Goal: Task Accomplishment & Management: Complete application form

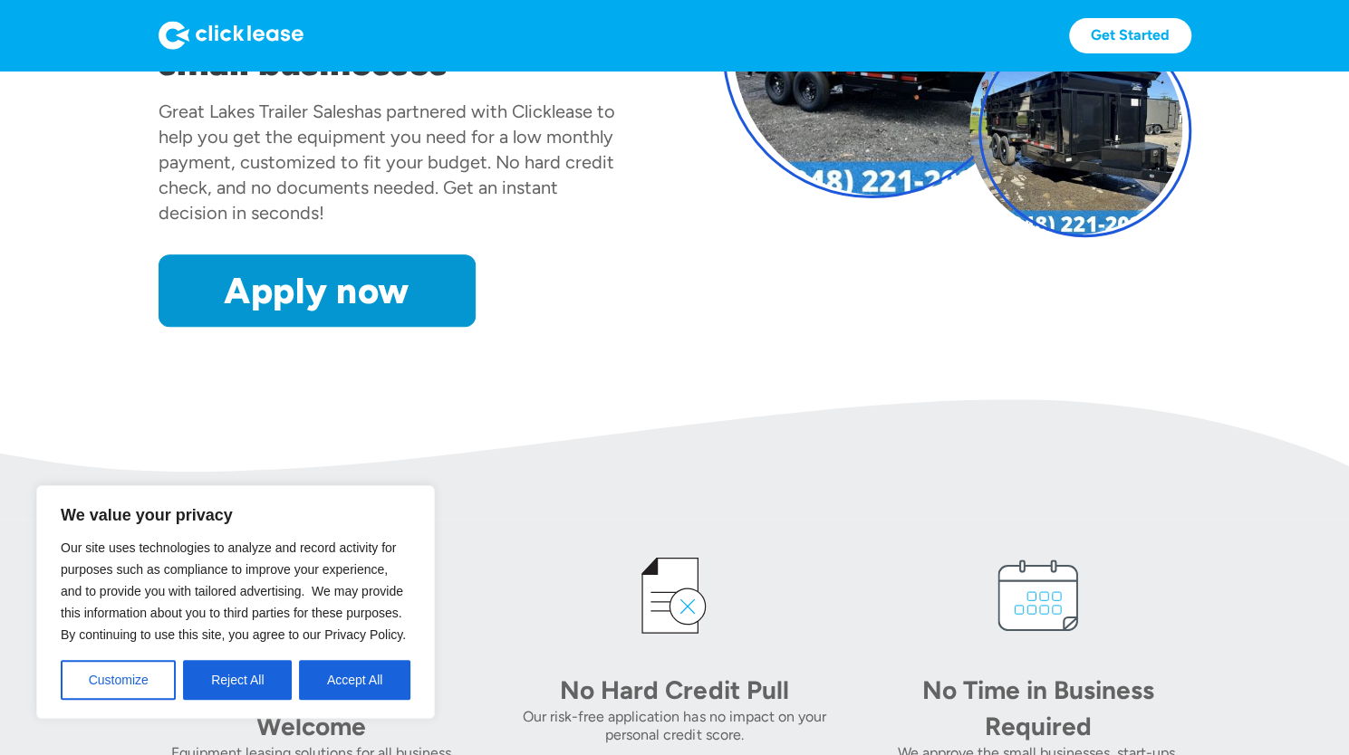
scroll to position [272, 0]
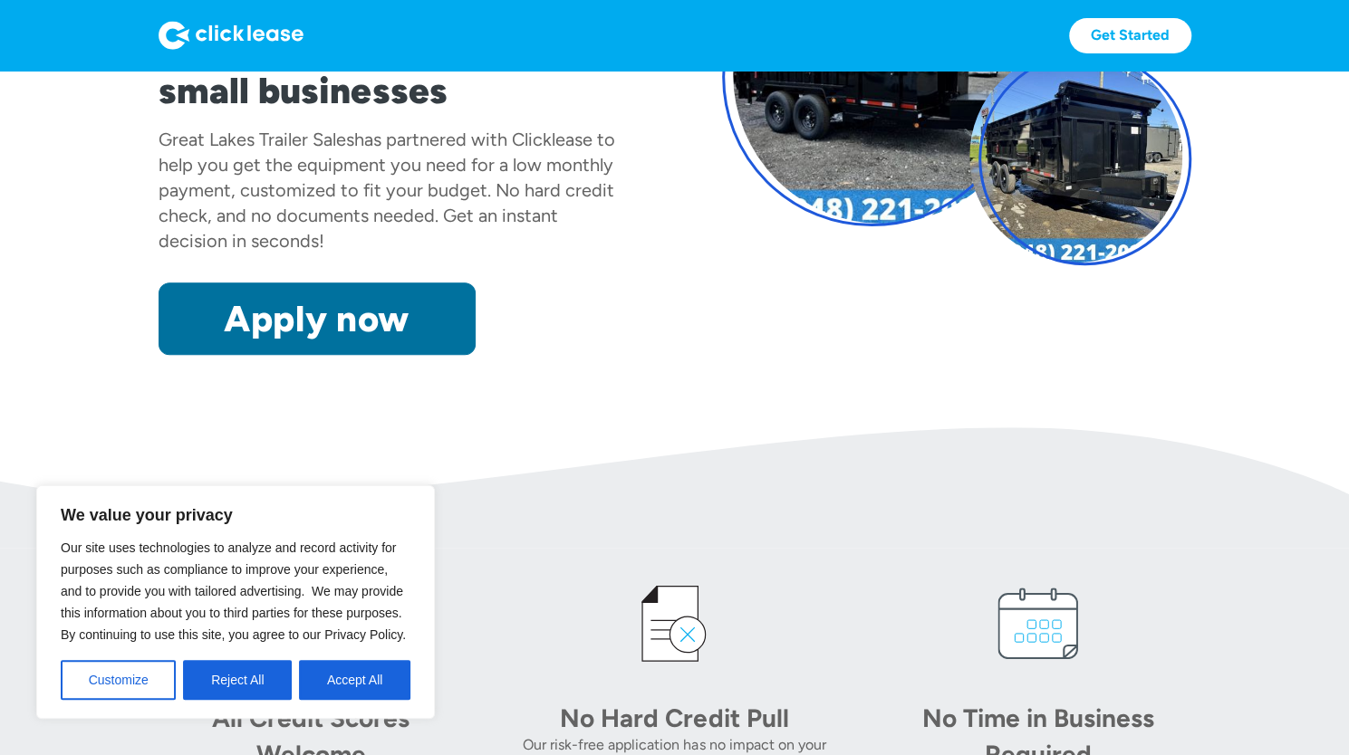
click at [323, 336] on link "Apply now" at bounding box center [317, 319] width 317 height 72
